Goal: Task Accomplishment & Management: Use online tool/utility

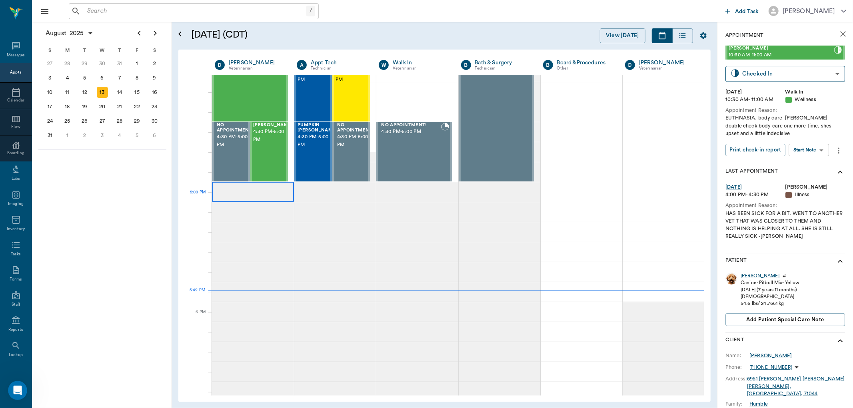
scroll to position [977, 0]
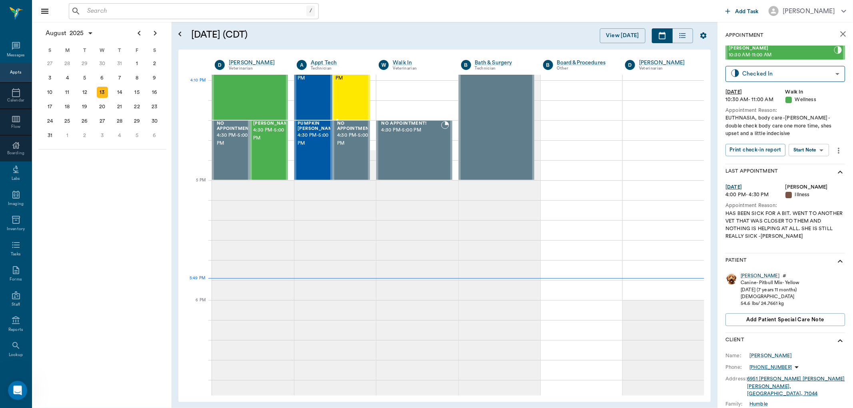
click at [351, 92] on div "[PERSON_NAME] 4:00 PM - 4:30 PM" at bounding box center [355, 90] width 40 height 58
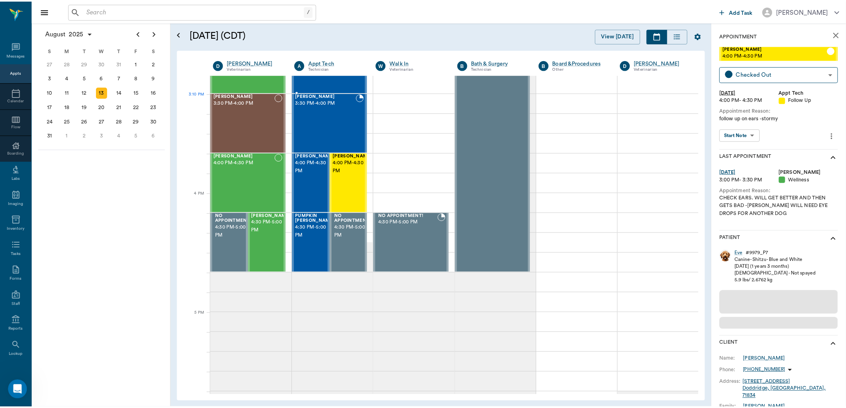
scroll to position [844, 0]
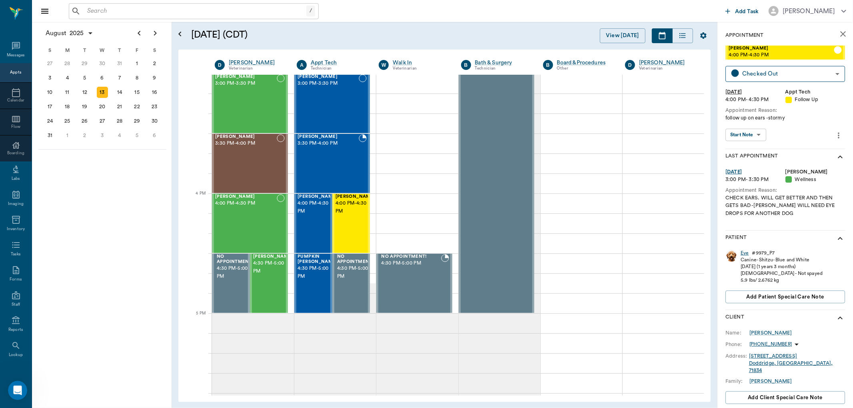
click at [744, 252] on div "Eve" at bounding box center [745, 253] width 8 height 7
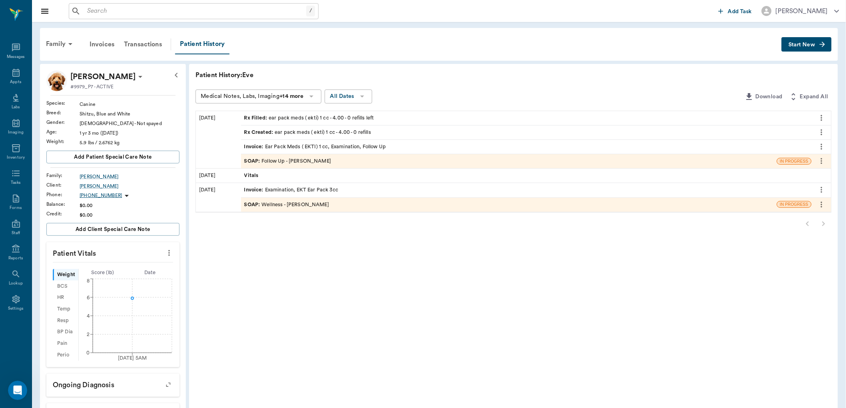
click at [169, 250] on icon "more" at bounding box center [169, 253] width 2 height 6
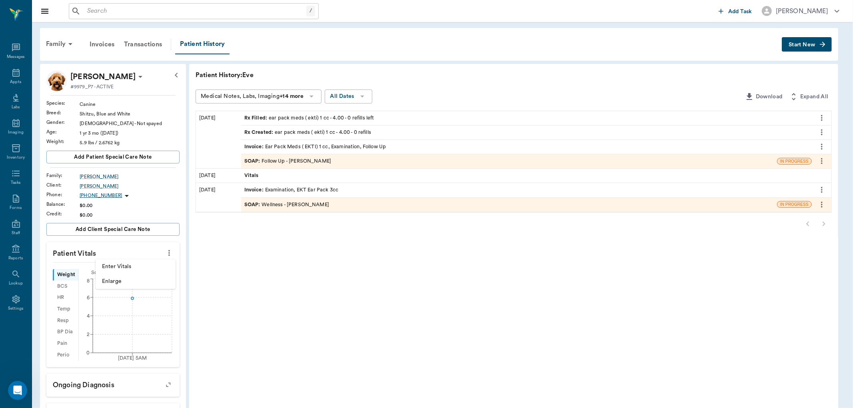
click at [155, 261] on li "Enter Vitals" at bounding box center [136, 267] width 80 height 15
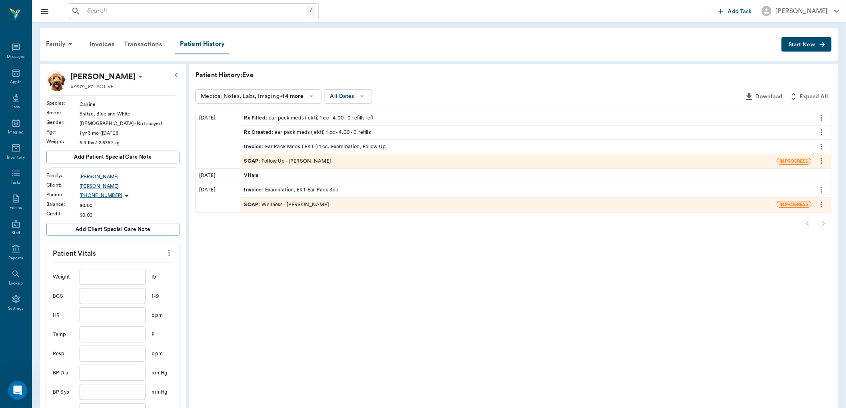
click at [128, 279] on input "text" at bounding box center [113, 277] width 66 height 16
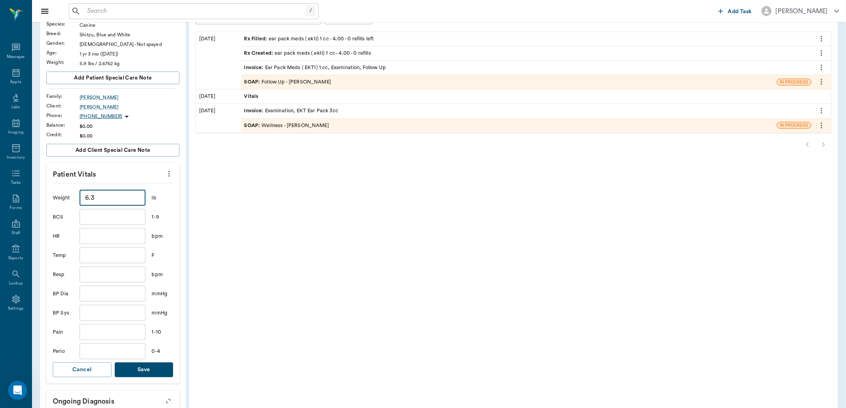
scroll to position [89, 0]
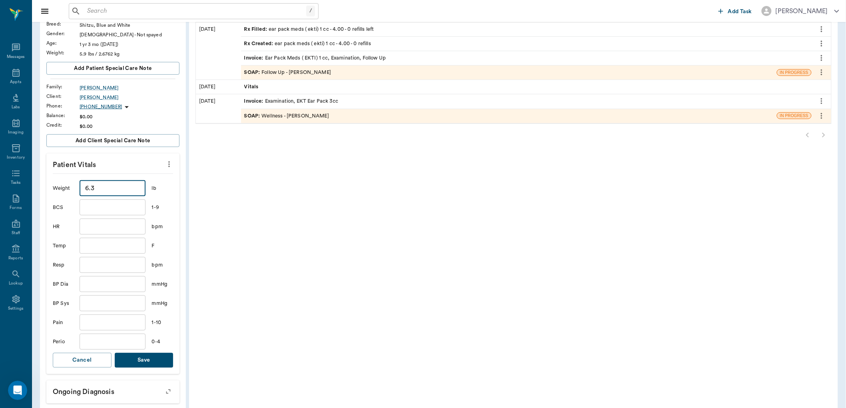
type input "6.3"
click at [154, 354] on button "Save" at bounding box center [144, 360] width 59 height 15
